Goal: Task Accomplishment & Management: Manage account settings

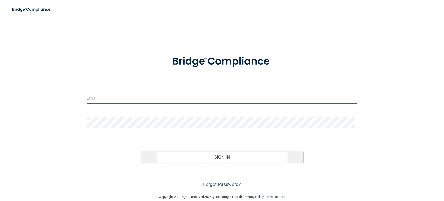
type input "[EMAIL_ADDRESS][DOMAIN_NAME]"
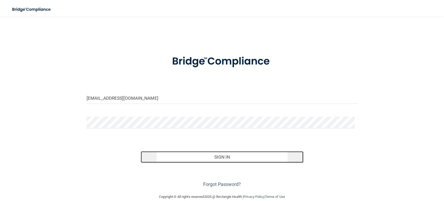
click at [181, 157] on button "Sign In" at bounding box center [222, 156] width 162 height 11
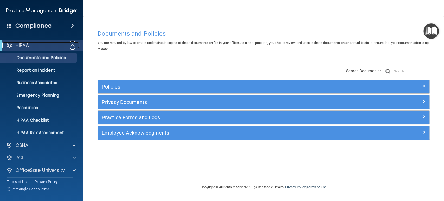
click at [73, 45] on span at bounding box center [73, 45] width 4 height 6
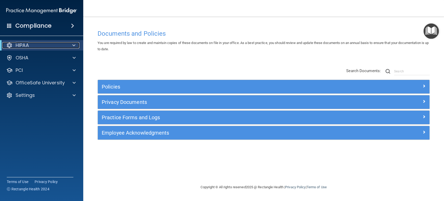
click at [73, 45] on span at bounding box center [73, 45] width 3 height 6
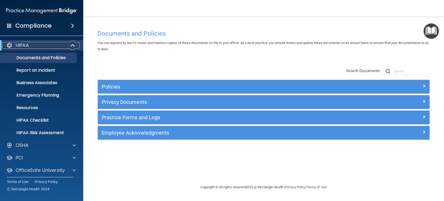
click at [73, 45] on span at bounding box center [73, 45] width 4 height 6
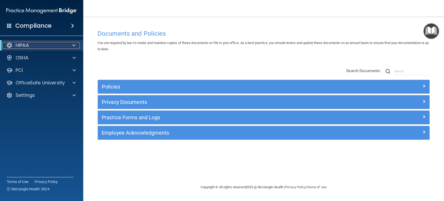
click at [74, 47] on span at bounding box center [73, 45] width 3 height 6
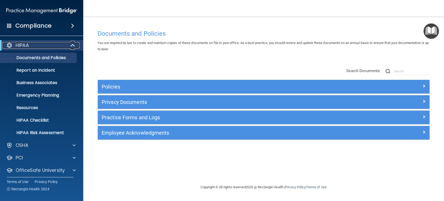
click at [73, 44] on span at bounding box center [73, 45] width 4 height 6
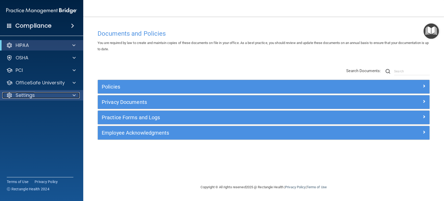
click at [74, 92] on span at bounding box center [74, 95] width 3 height 6
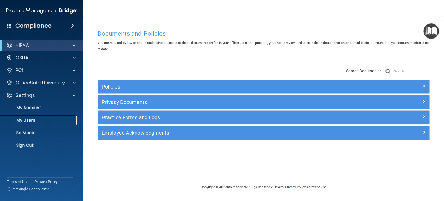
click at [36, 120] on p "My Users" at bounding box center [38, 119] width 71 height 5
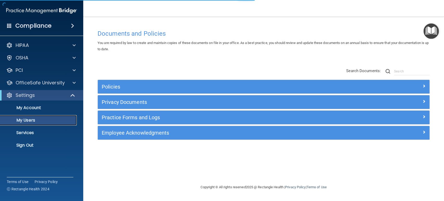
select select "20"
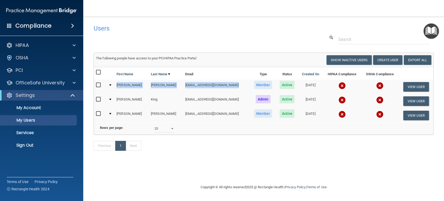
drag, startPoint x: 116, startPoint y: 86, endPoint x: 234, endPoint y: 85, distance: 118.3
click at [234, 85] on tr "[PERSON_NAME] [EMAIL_ADDRESS][DOMAIN_NAME] Member Active [DATE] View User" at bounding box center [263, 87] width 339 height 14
click at [73, 83] on span at bounding box center [74, 83] width 3 height 6
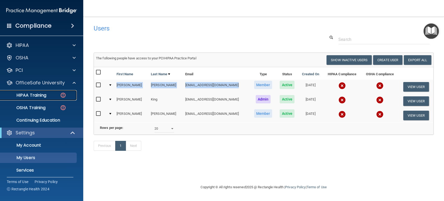
click at [32, 96] on p "HIPAA Training" at bounding box center [24, 95] width 43 height 5
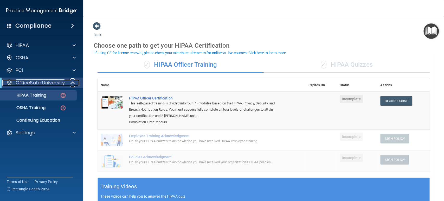
click at [73, 81] on span at bounding box center [73, 83] width 4 height 6
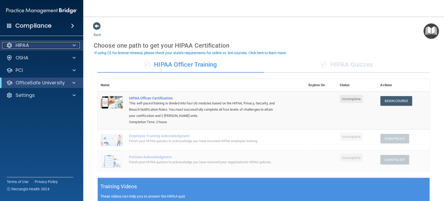
click at [64, 45] on div "HIPAA" at bounding box center [34, 45] width 64 height 6
